Goal: Task Accomplishment & Management: Complete application form

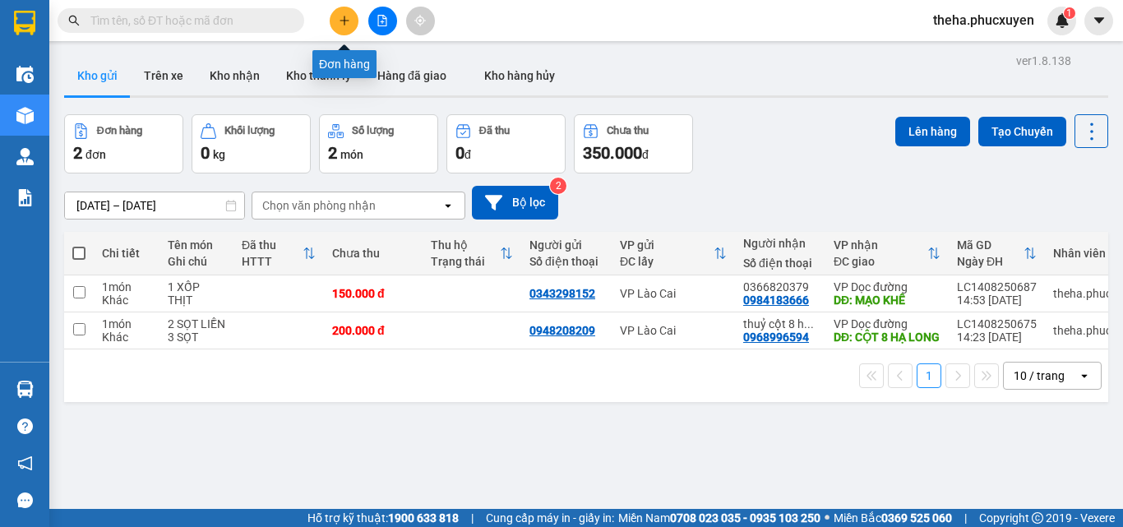
click at [344, 23] on icon "plus" at bounding box center [344, 20] width 1 height 9
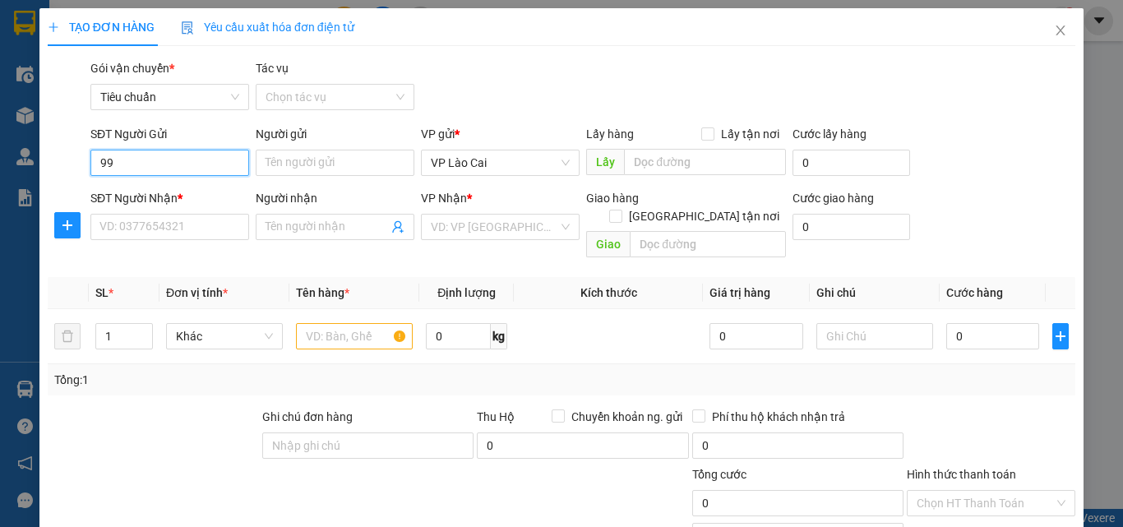
type input "9"
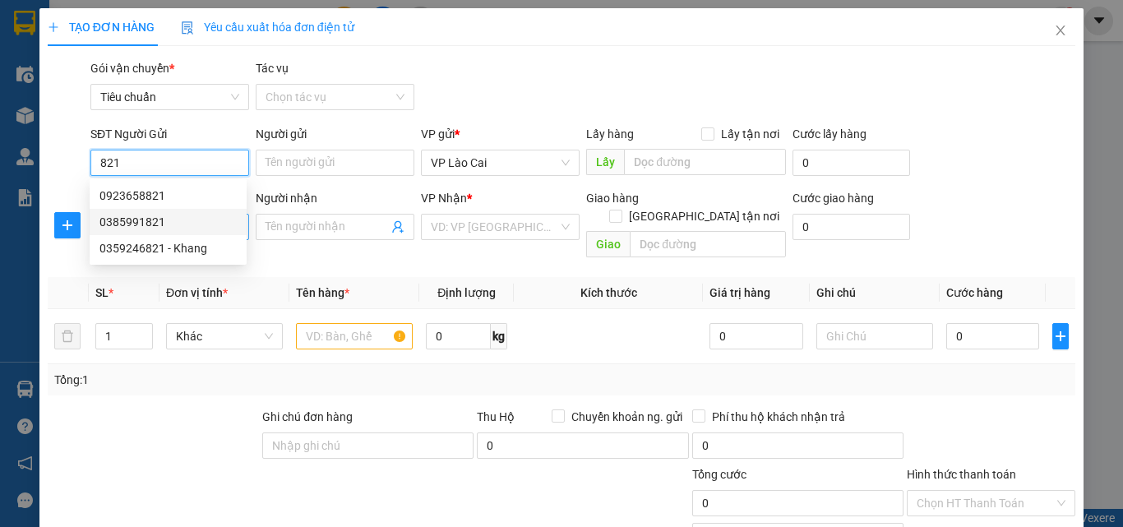
click at [144, 221] on div "0385991821" at bounding box center [167, 222] width 137 height 18
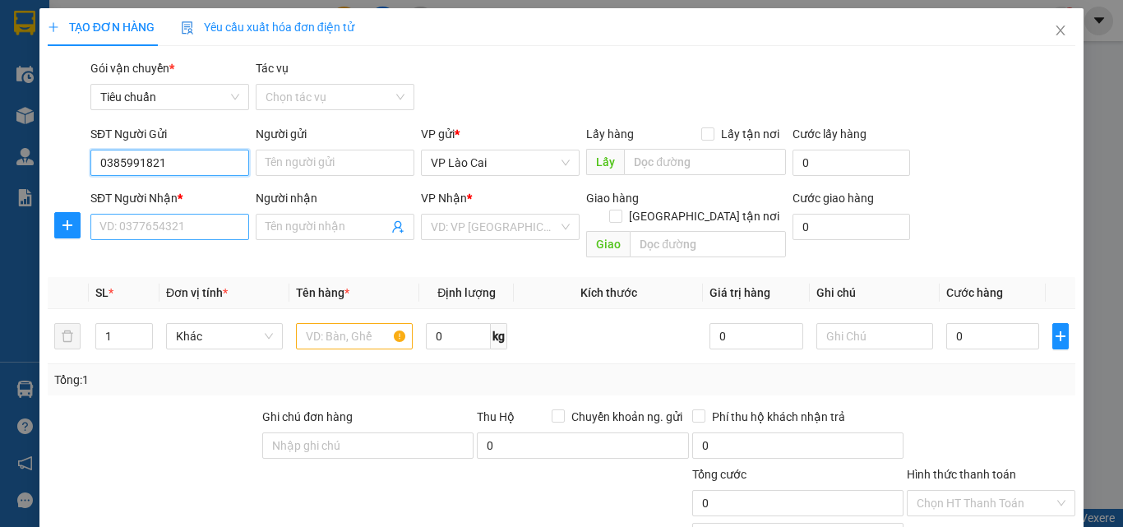
type input "0385991821"
click at [196, 235] on input "SĐT Người Nhận *" at bounding box center [169, 227] width 159 height 26
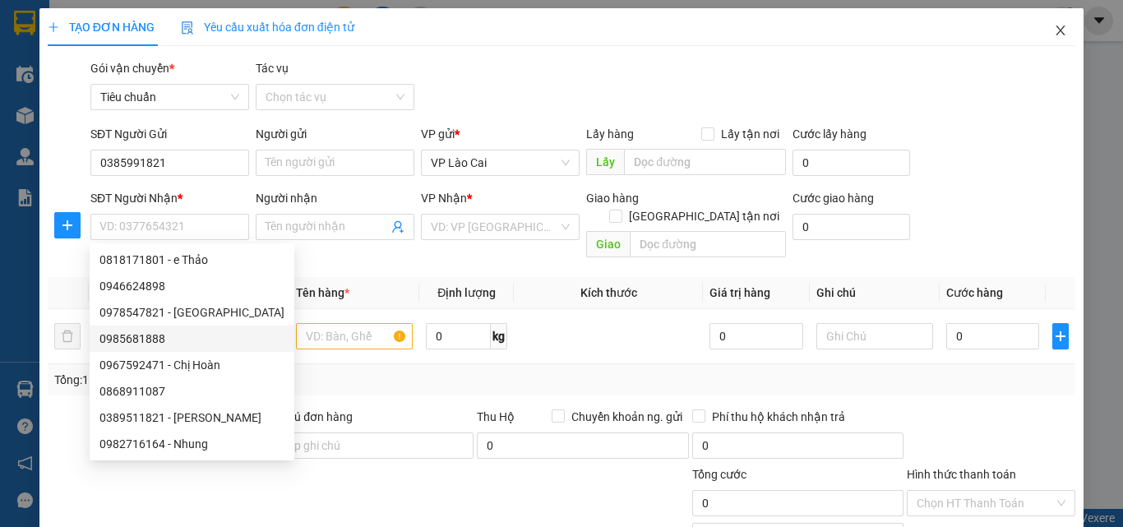
click at [1054, 26] on icon "close" at bounding box center [1060, 30] width 13 height 13
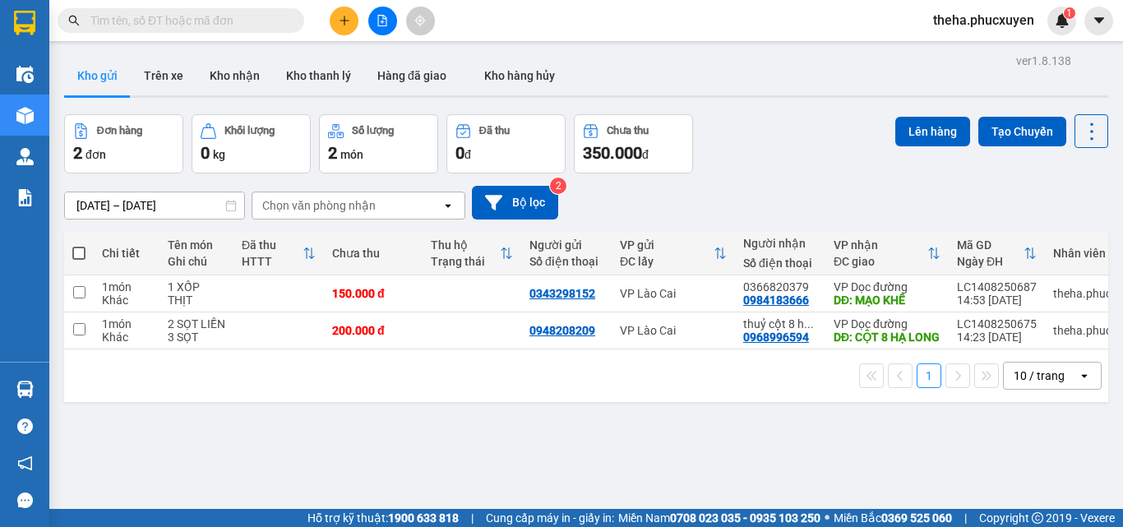
click at [779, 168] on div "Đơn hàng 2 đơn Khối lượng 0 kg Số lượng 2 món Đã thu 0 đ Chưa thu 350.000 đ Lên…" at bounding box center [586, 143] width 1044 height 59
